Goal: Information Seeking & Learning: Learn about a topic

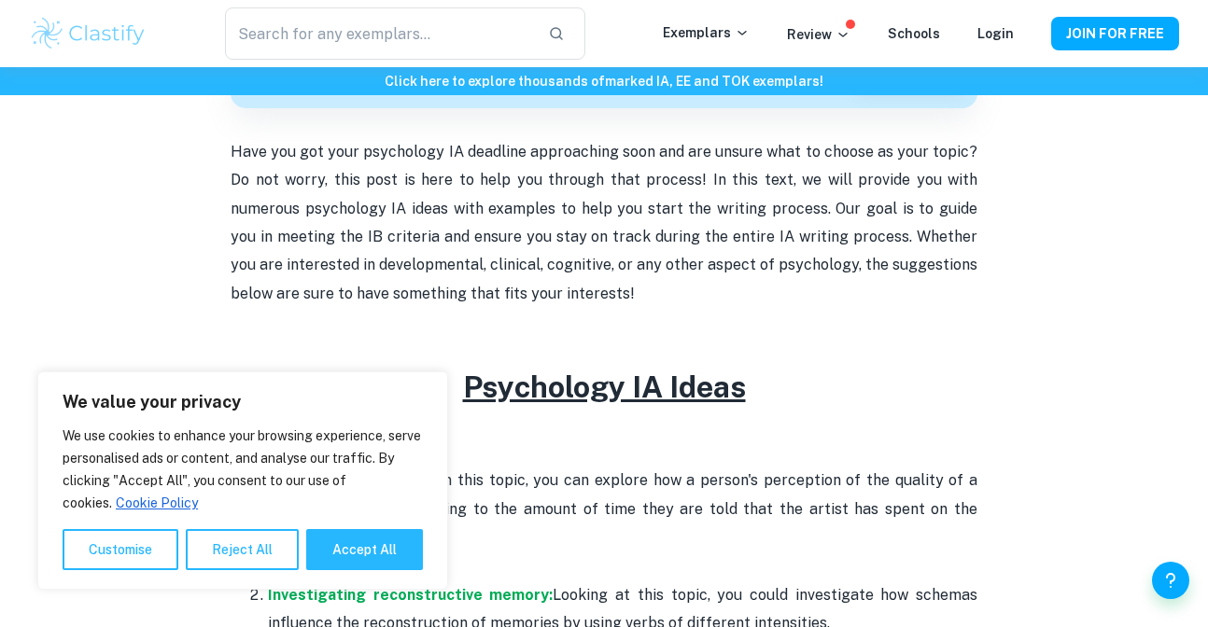
scroll to position [661, 0]
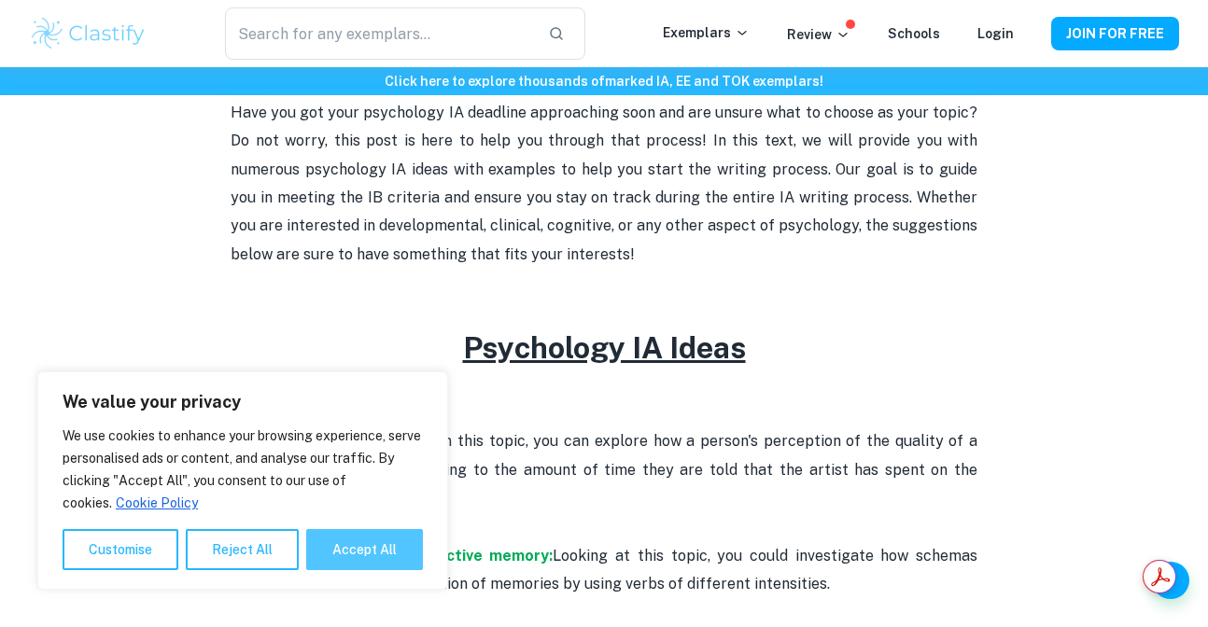
click at [358, 540] on button "Accept All" at bounding box center [364, 549] width 117 height 41
checkbox input "true"
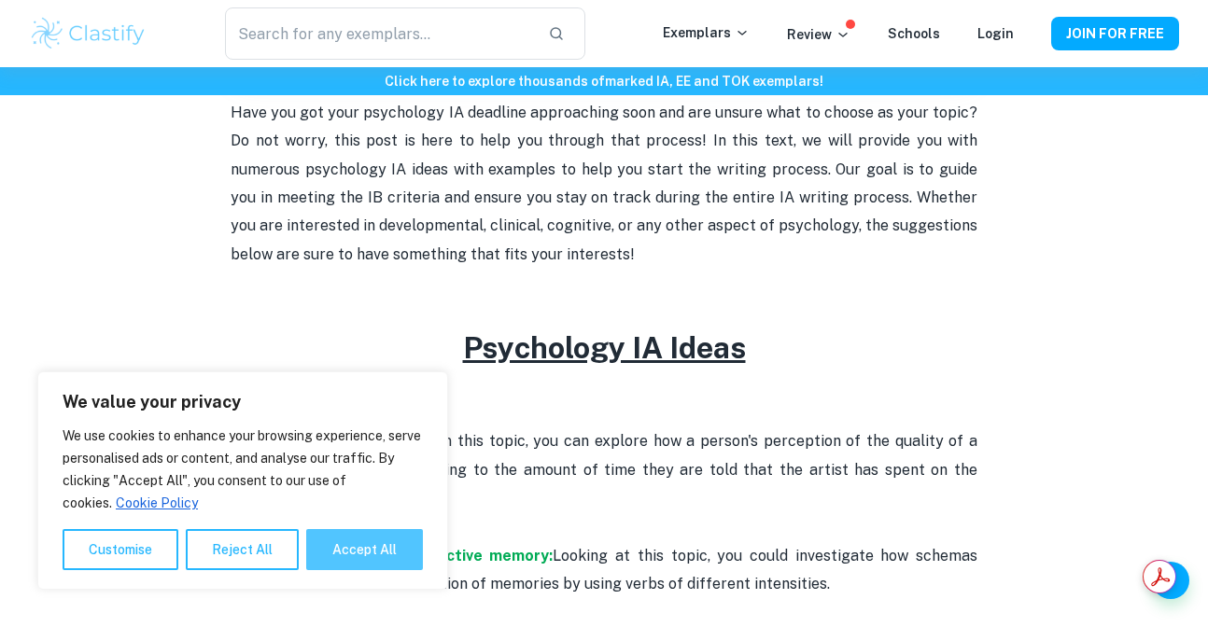
checkbox input "true"
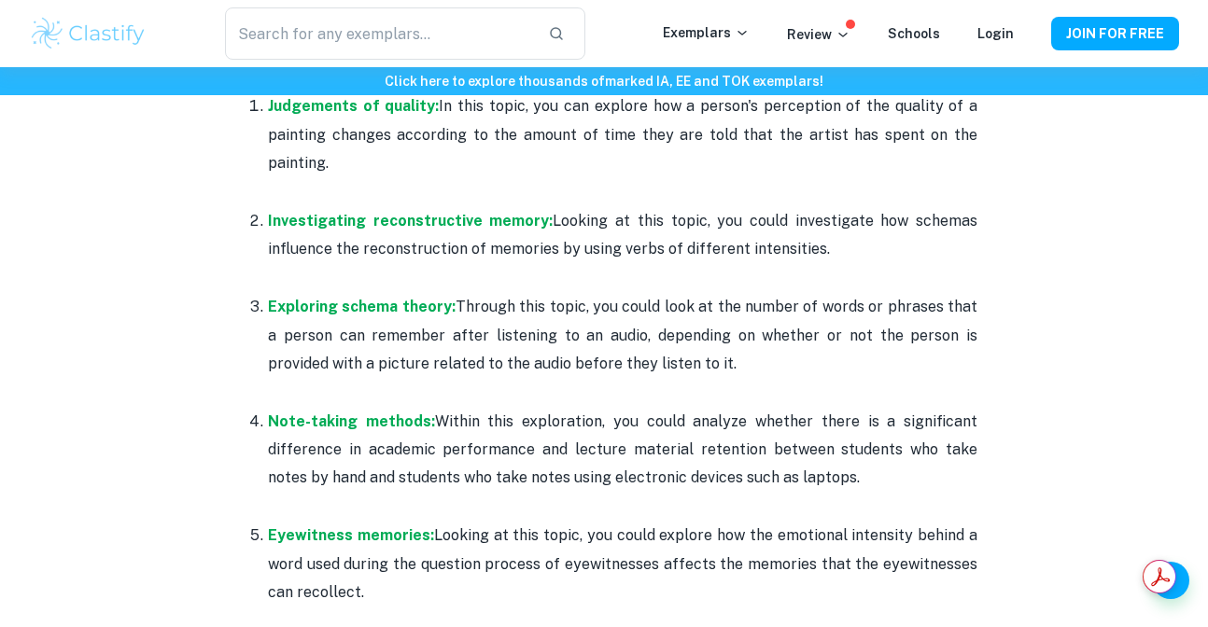
scroll to position [1007, 0]
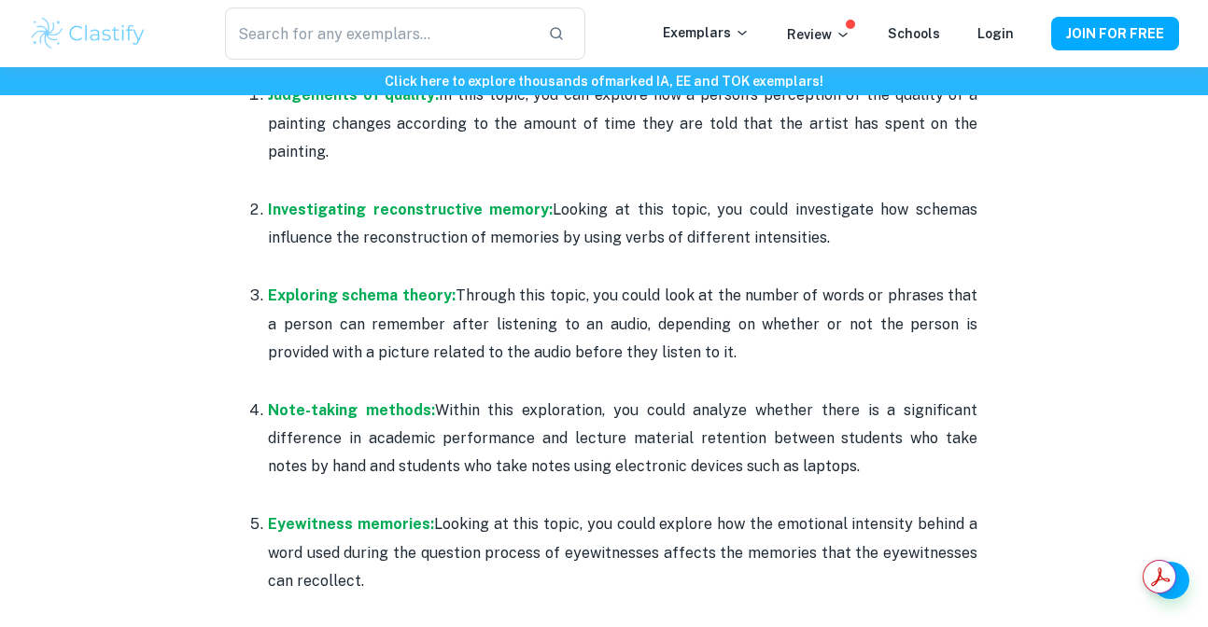
click at [676, 166] on p "Judgements of quality: In this topic, you can explore how a person's perception…" at bounding box center [622, 123] width 709 height 85
click at [774, 166] on p "Judgements of quality: In this topic, you can explore how a person's perception…" at bounding box center [622, 123] width 709 height 85
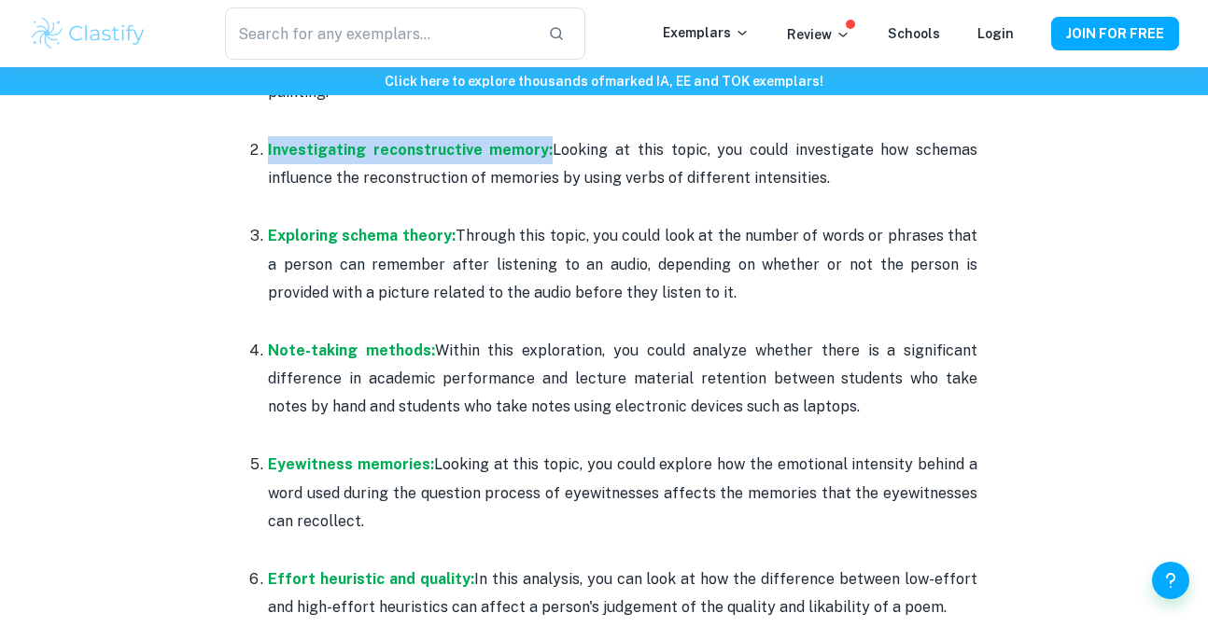
scroll to position [1143, 0]
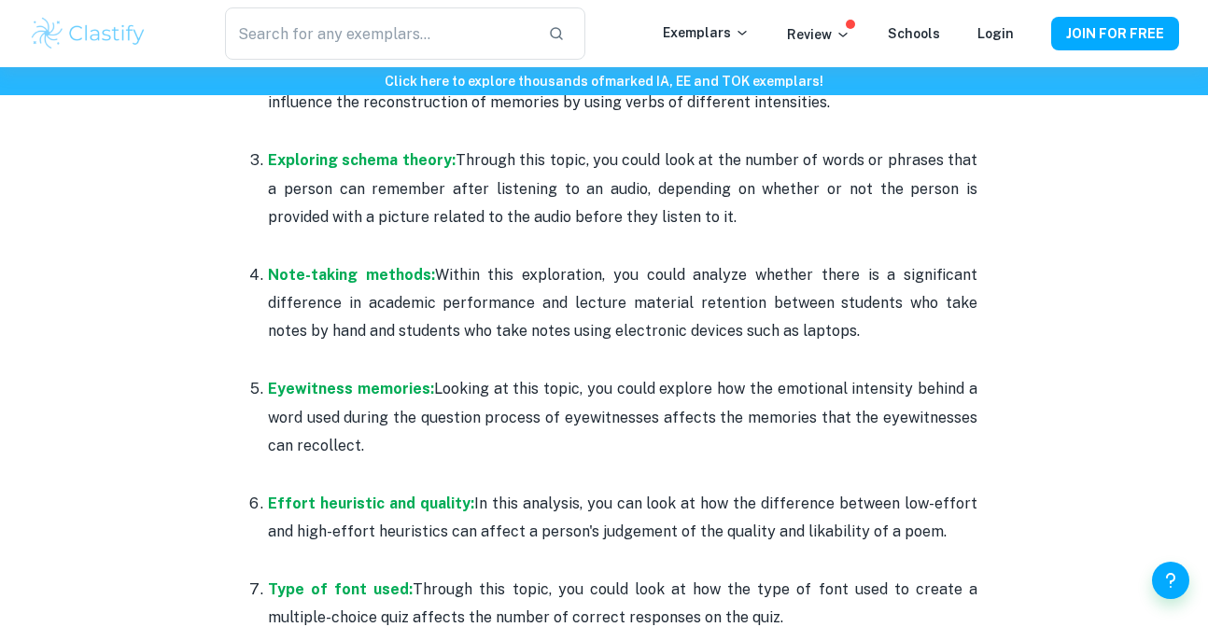
click at [787, 118] on p "Investigating reconstructive memory: Looking at this topic, you could investiga…" at bounding box center [622, 89] width 709 height 57
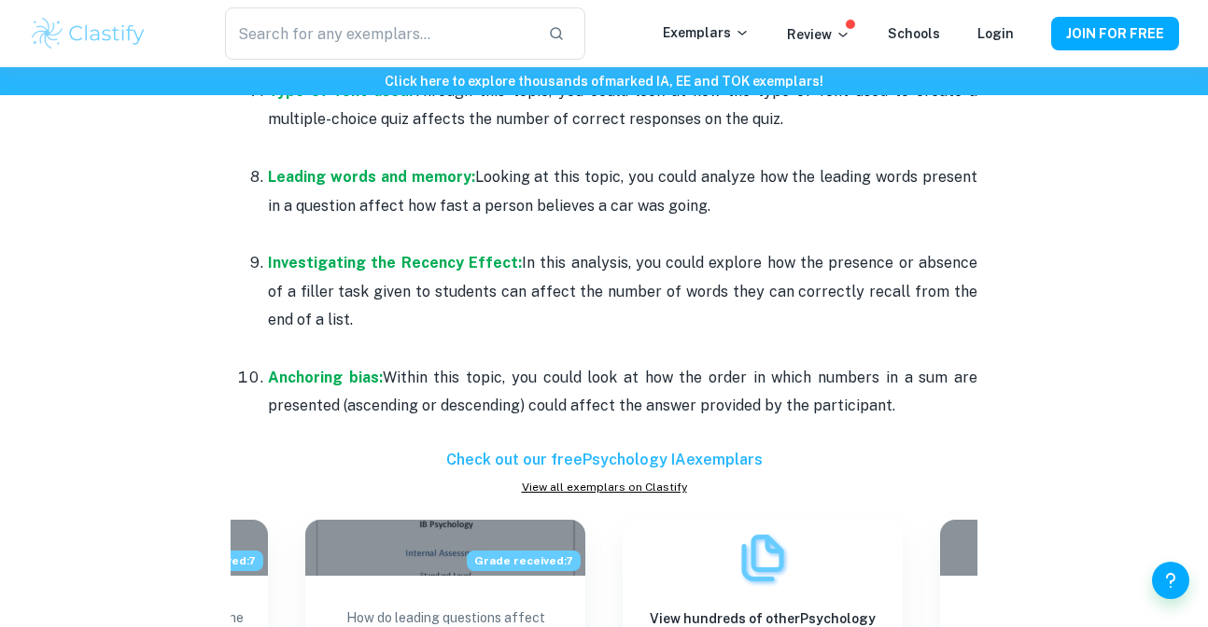
scroll to position [1653, 0]
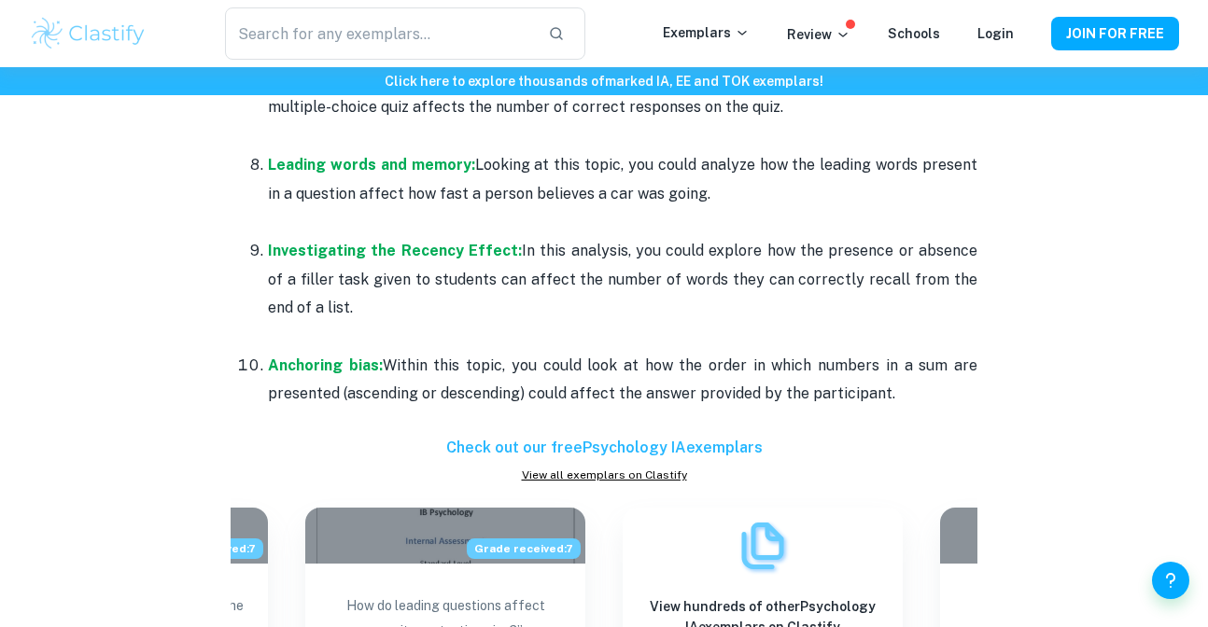
click at [642, 36] on p "Effort heuristic and quality: In this analysis, you can look at how the differe…" at bounding box center [622, 7] width 709 height 57
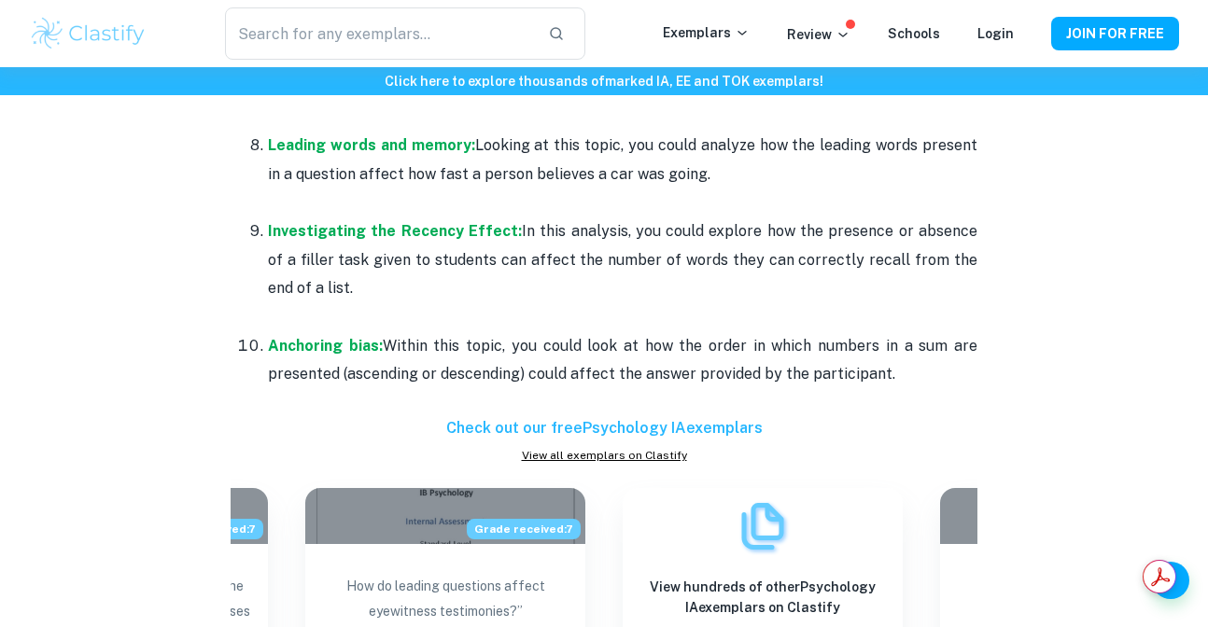
scroll to position [1676, 0]
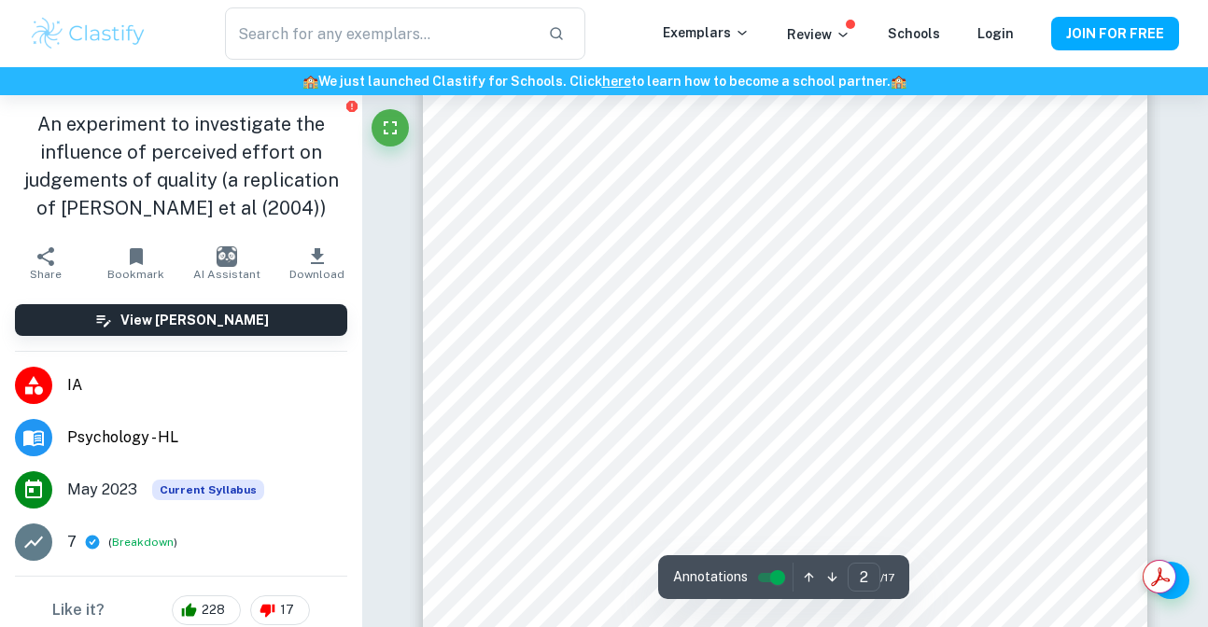
scroll to position [1377, 0]
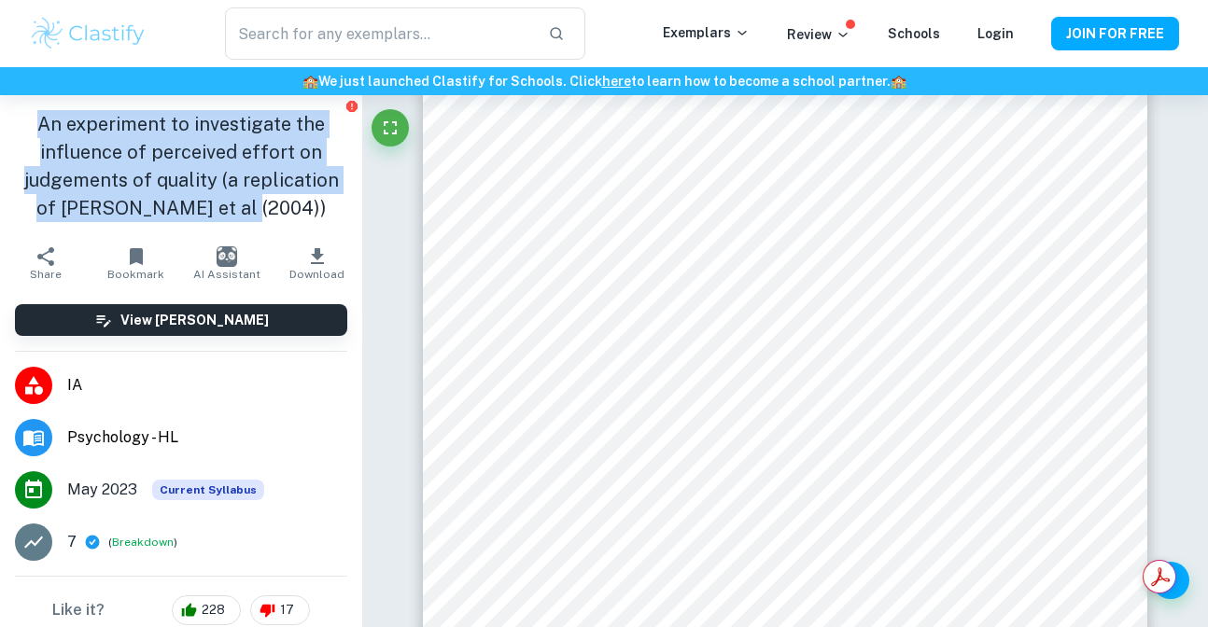
drag, startPoint x: 30, startPoint y: 131, endPoint x: 254, endPoint y: 265, distance: 261.3
click at [254, 222] on h1 "An experiment to investigate the influence of perceived effort on judgements of…" at bounding box center [181, 166] width 332 height 112
copy h1 "An experiment to investigate the influence of perceived effort on judgements of…"
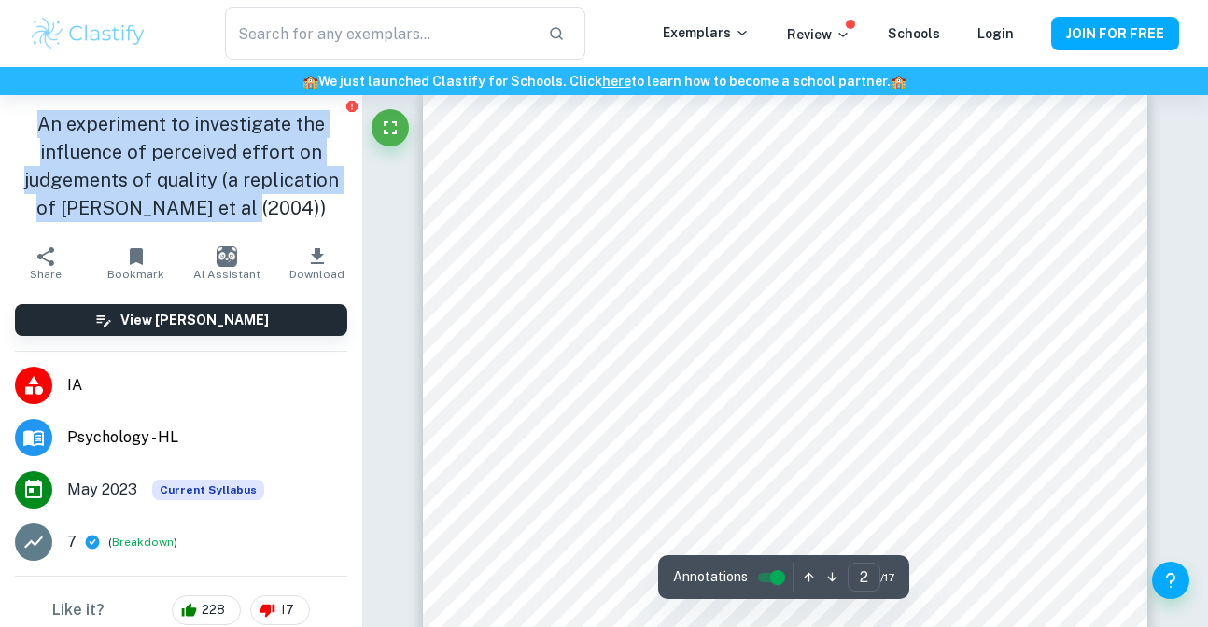
scroll to position [1057, 0]
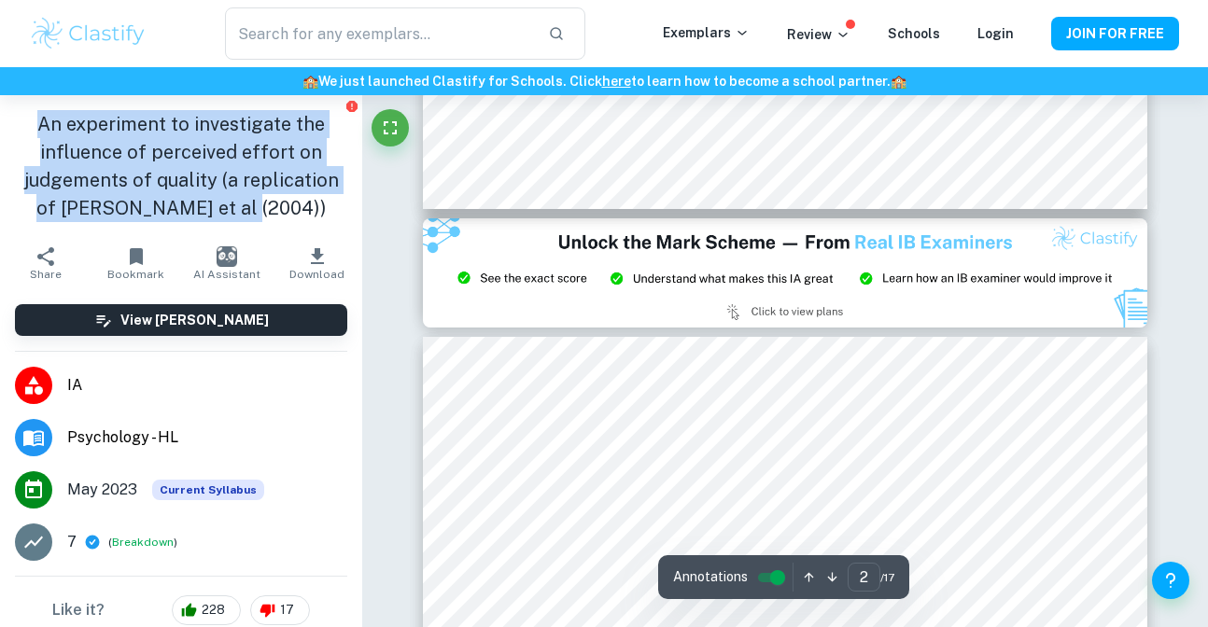
type input "3"
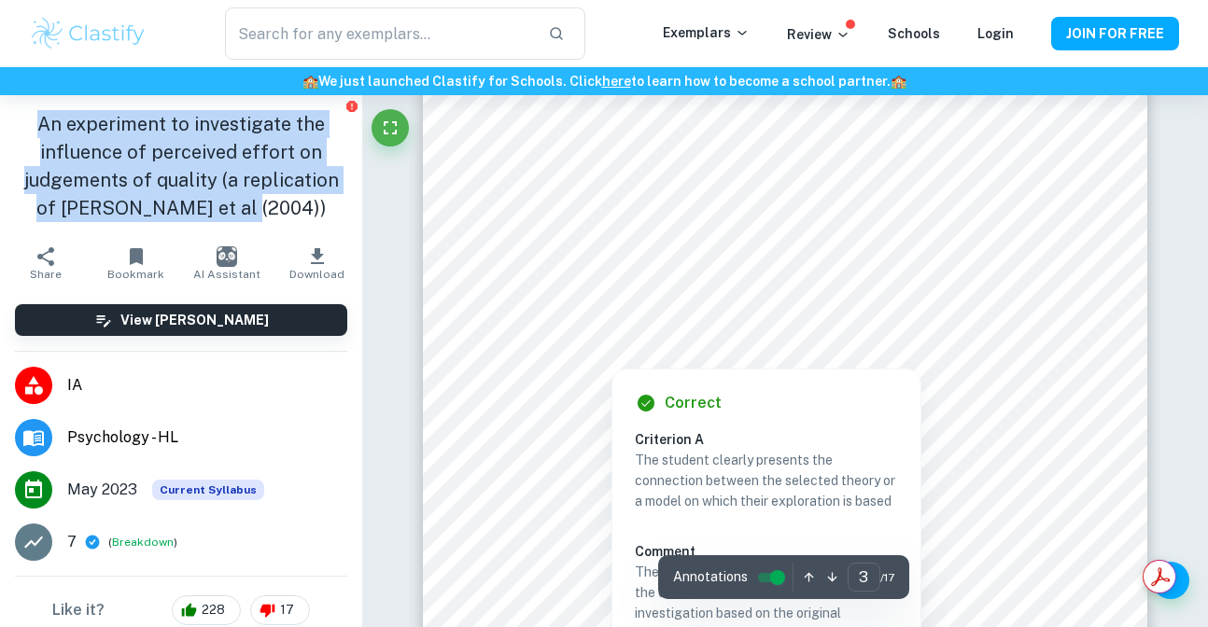
scroll to position [2651, 0]
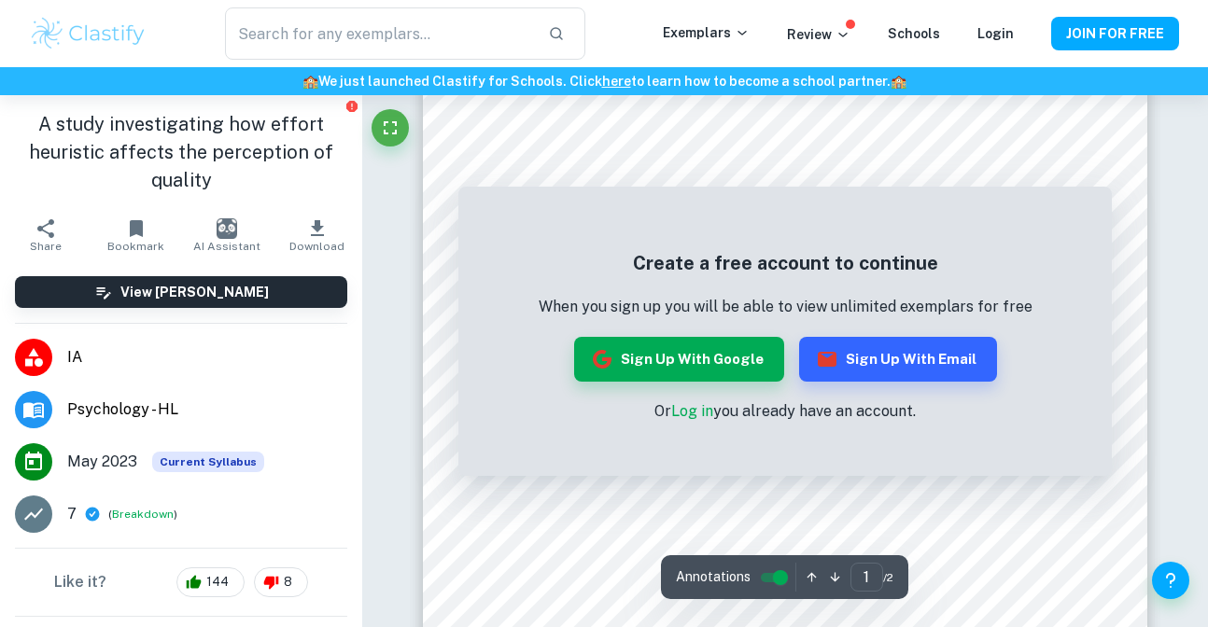
scroll to position [232, 0]
